Goal: Obtain resource: Obtain resource

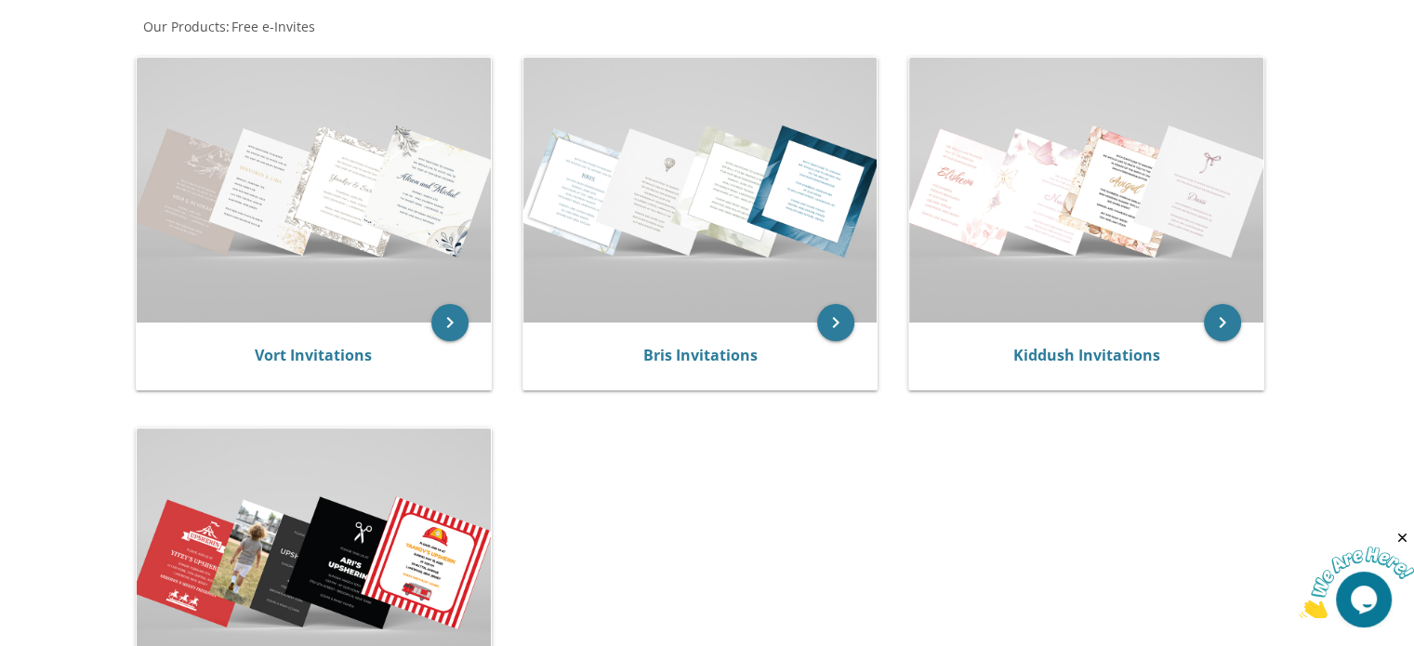
scroll to position [372, 0]
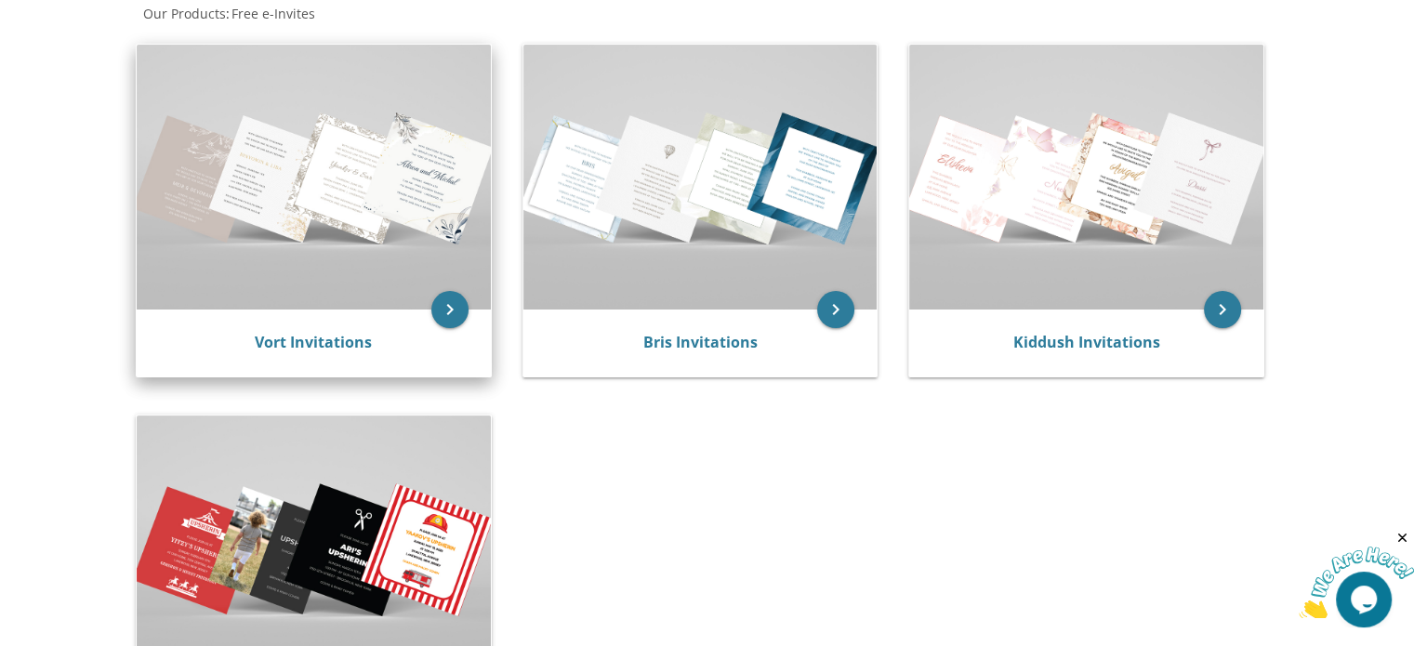
click at [373, 247] on img at bounding box center [314, 177] width 354 height 265
click at [436, 312] on icon "keyboard_arrow_right" at bounding box center [449, 309] width 37 height 37
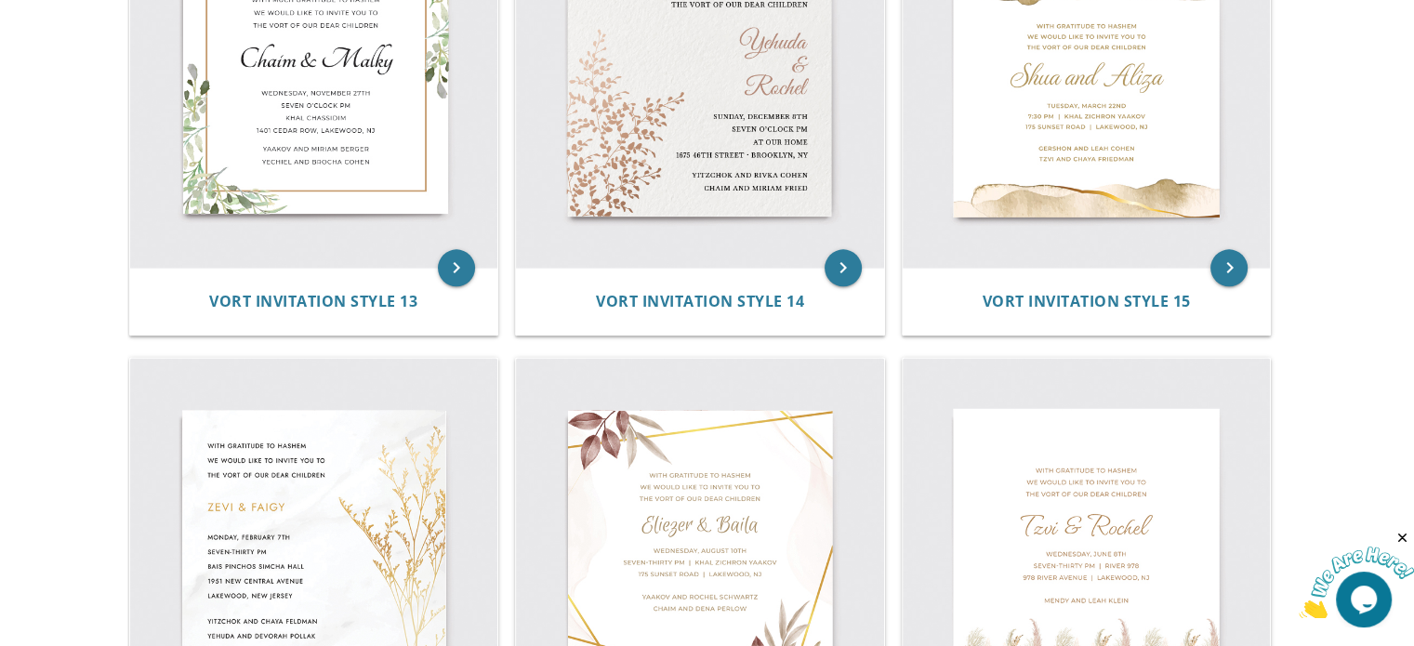
scroll to position [2324, 0]
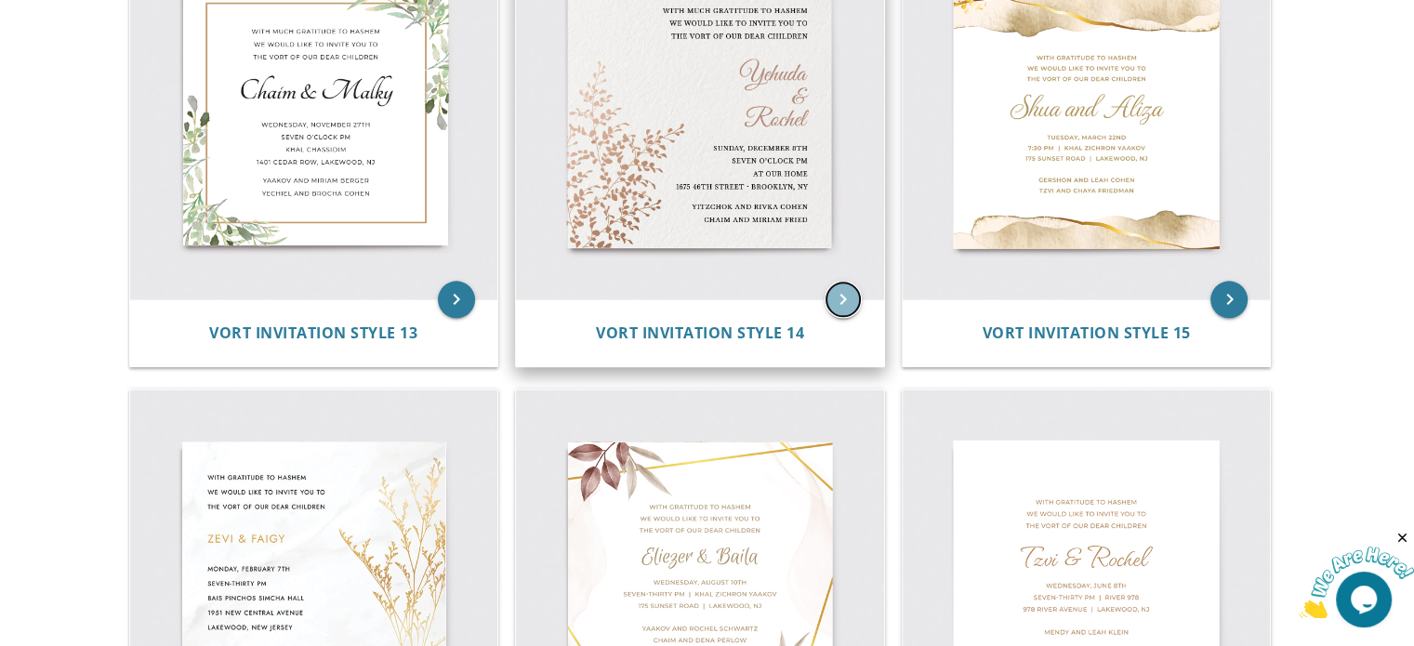
click at [848, 295] on icon "keyboard_arrow_right" at bounding box center [843, 299] width 37 height 37
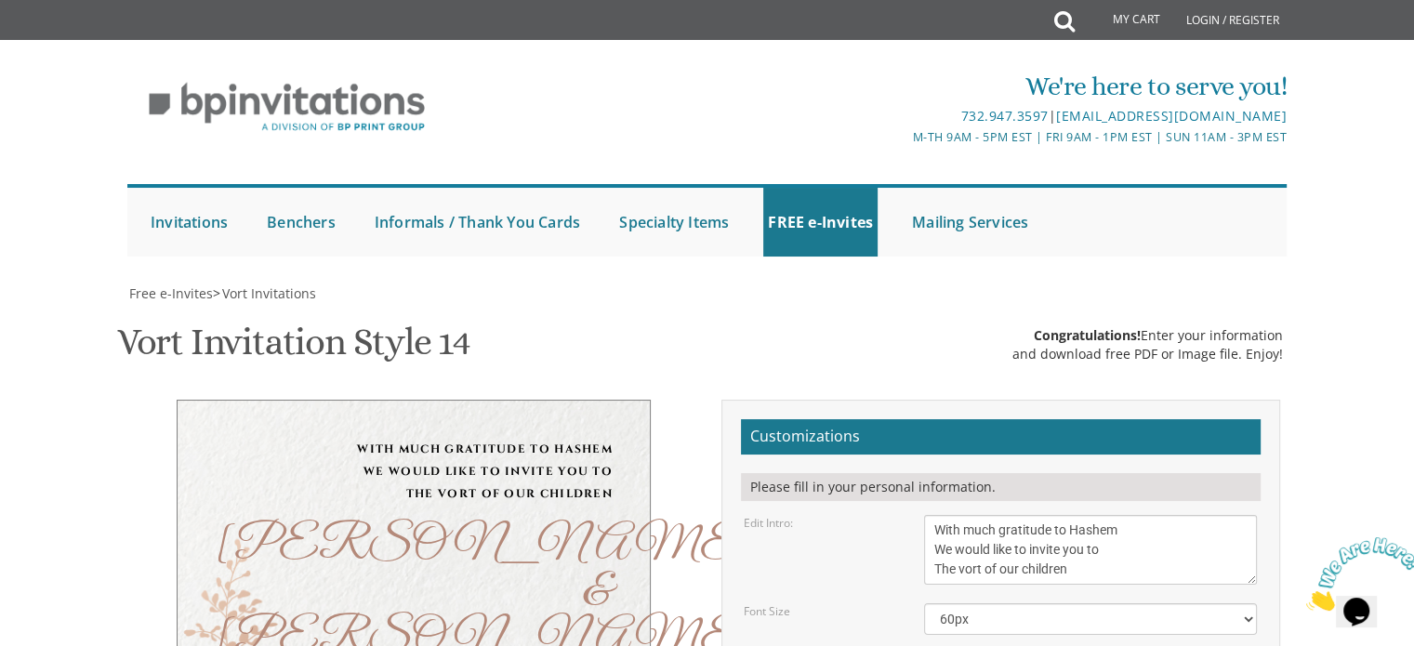
scroll to position [279, 0]
type textarea "[PERSON_NAME] & Rusi"
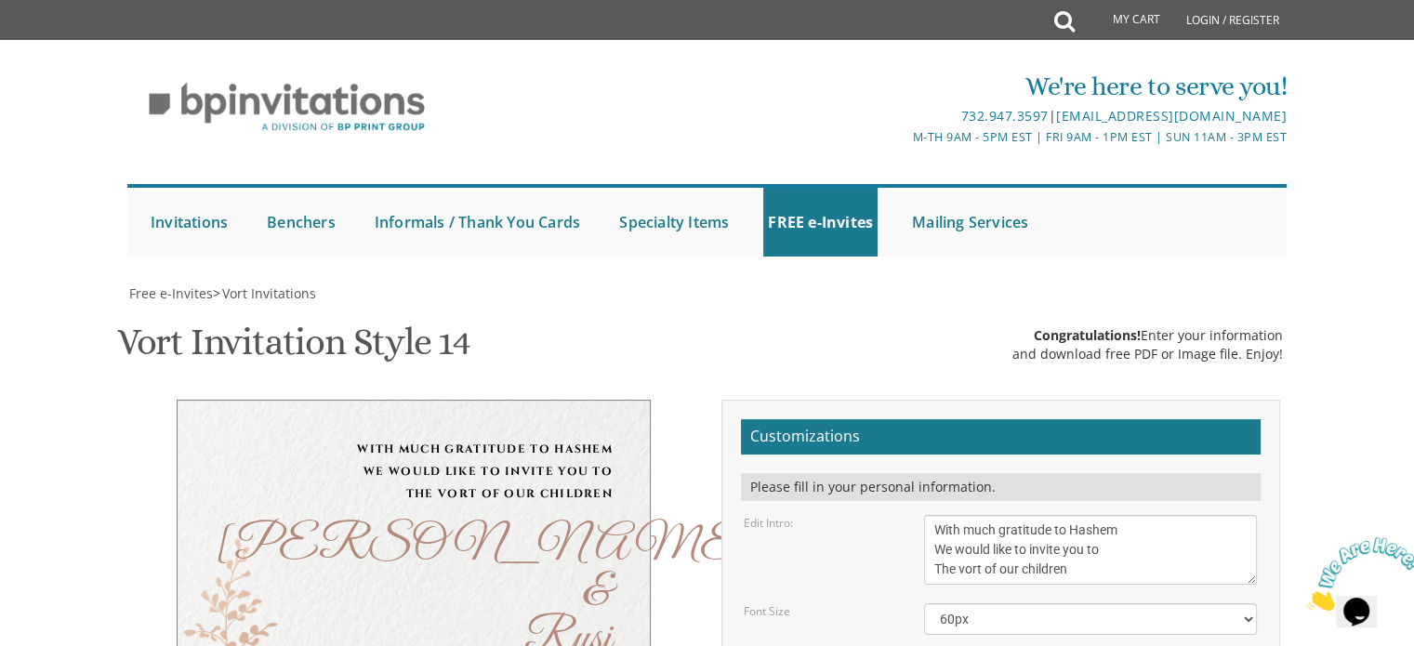
drag, startPoint x: 1026, startPoint y: 536, endPoint x: 935, endPoint y: 533, distance: 91.2
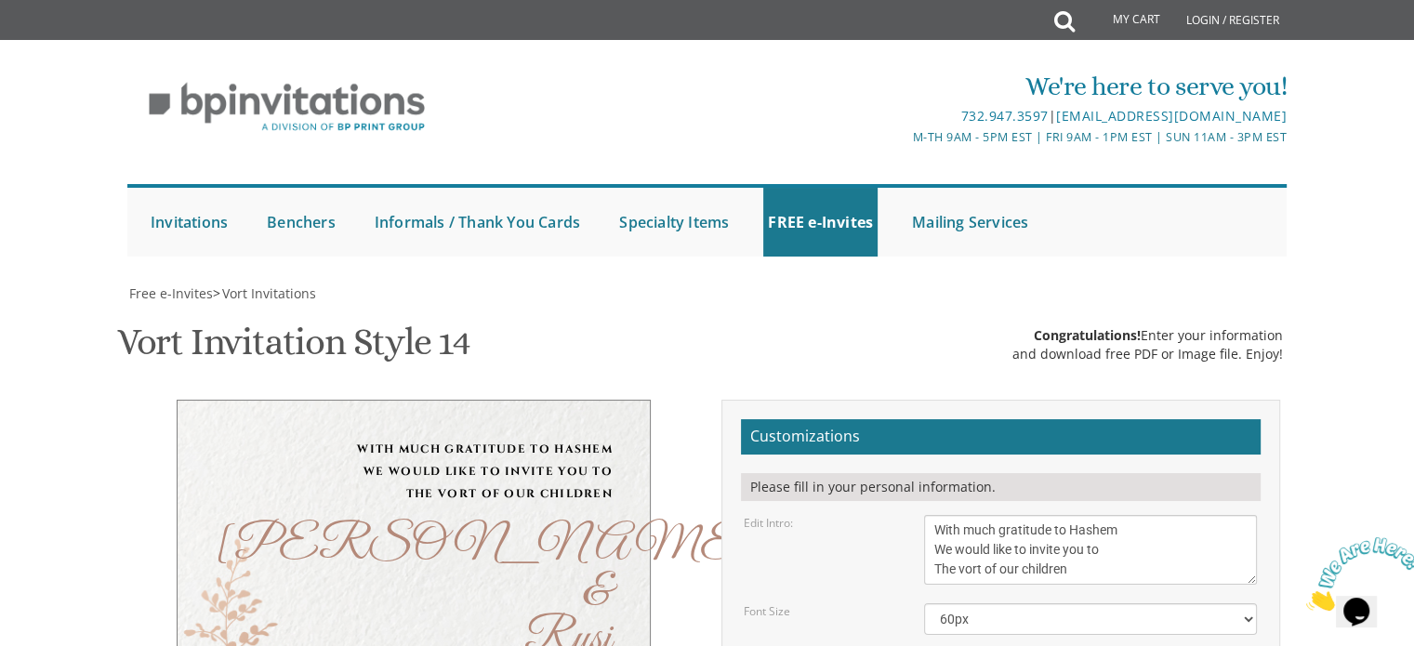
type textarea "[DATE] seven forty five pm [PERSON_NAME] [STREET_ADDRESS] • [GEOGRAPHIC_DATA], …"
drag, startPoint x: 1091, startPoint y: 587, endPoint x: 936, endPoint y: 589, distance: 154.3
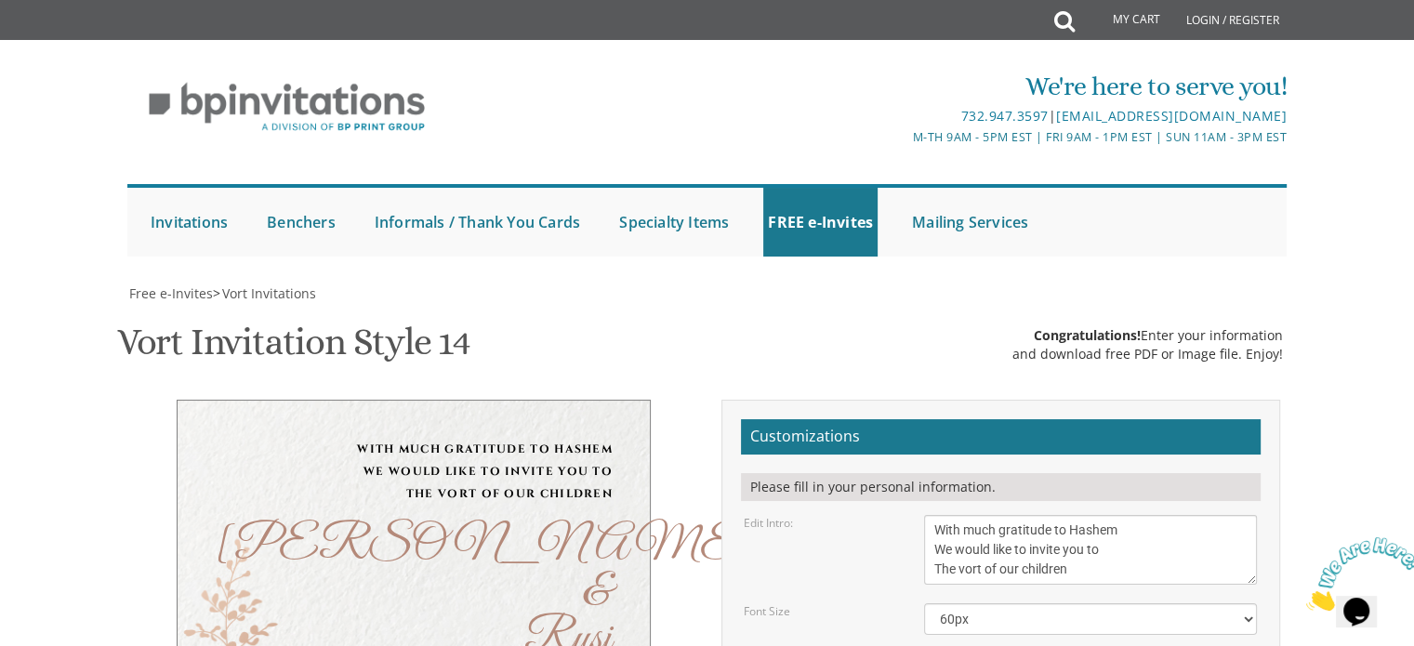
drag, startPoint x: 1076, startPoint y: 611, endPoint x: 921, endPoint y: 600, distance: 154.7
type textarea "Rabbi and [PERSON_NAME] [PERSON_NAME] and [PERSON_NAME]"
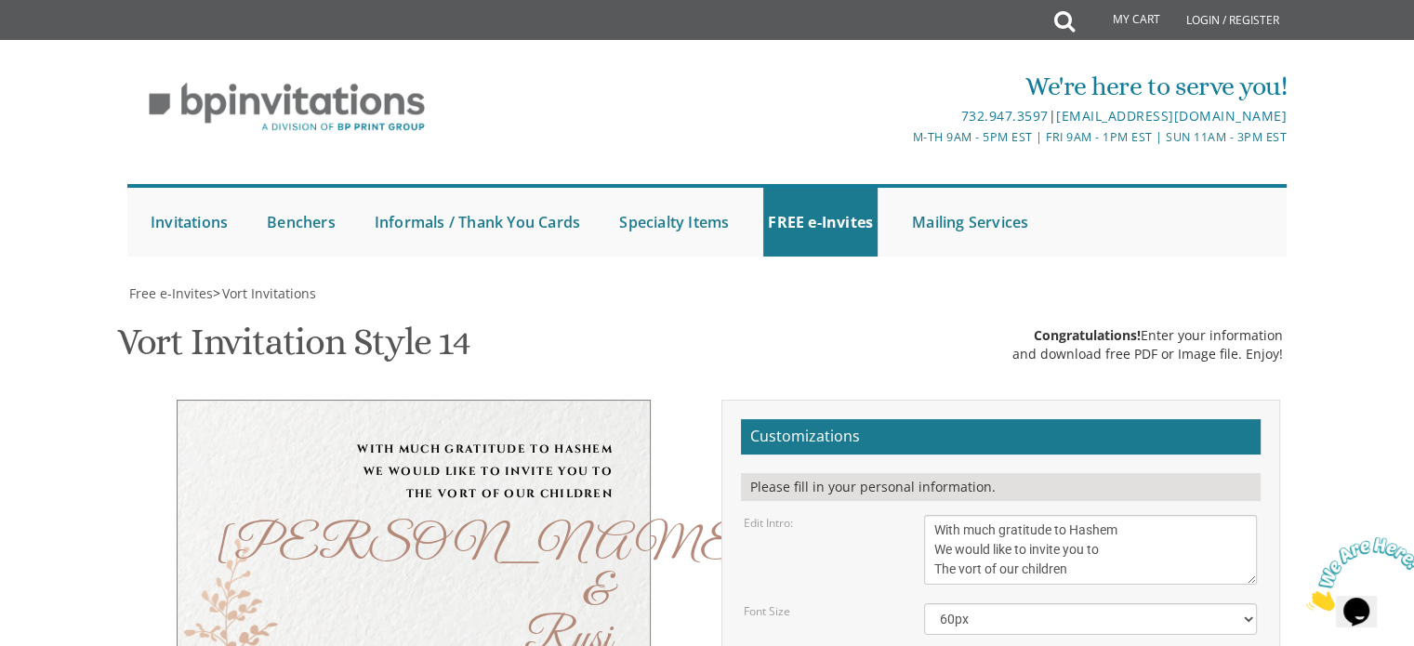
type textarea "[DATE] seven forty five pm [PERSON_NAME] [STREET_ADDRESS] • [GEOGRAPHIC_DATA], …"
type input "[EMAIL_ADDRESS][DOMAIN_NAME]"
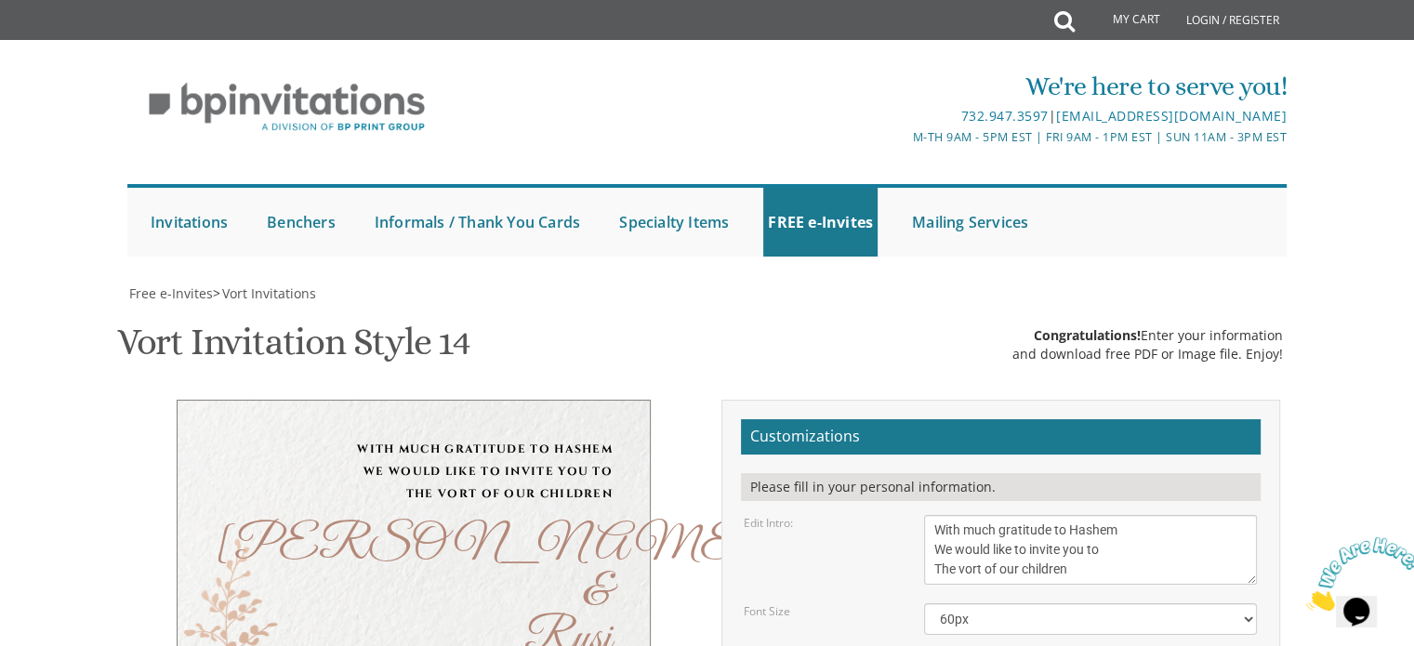
type textarea "[DATE] seven forty five pm [PERSON_NAME] [STREET_ADDRESS]"
